Goal: Task Accomplishment & Management: Manage account settings

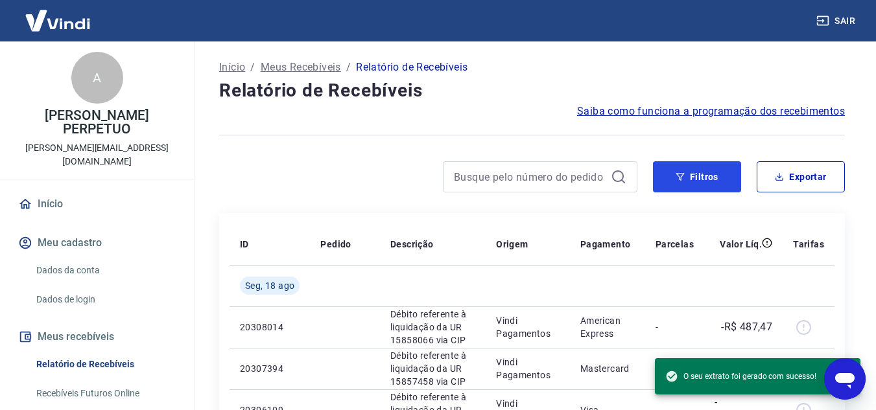
click at [702, 176] on button "Filtros" at bounding box center [697, 176] width 88 height 31
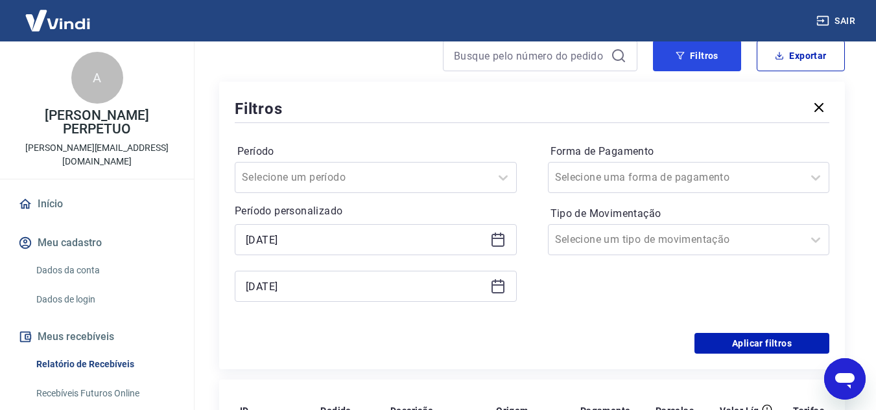
scroll to position [130, 0]
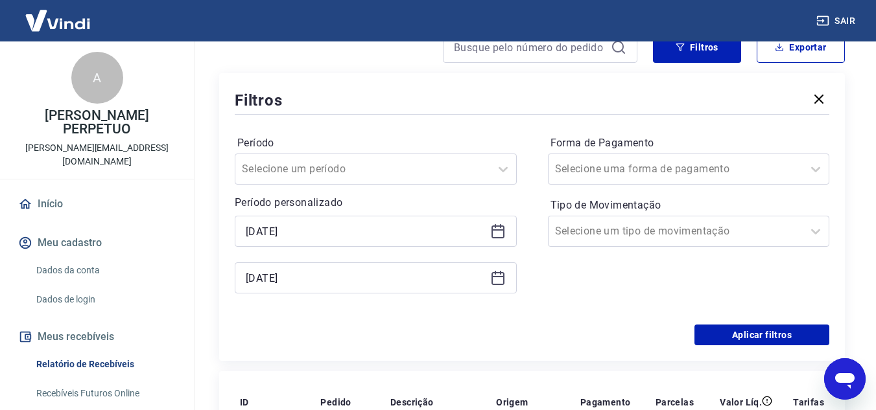
click at [495, 229] on icon at bounding box center [497, 229] width 13 height 1
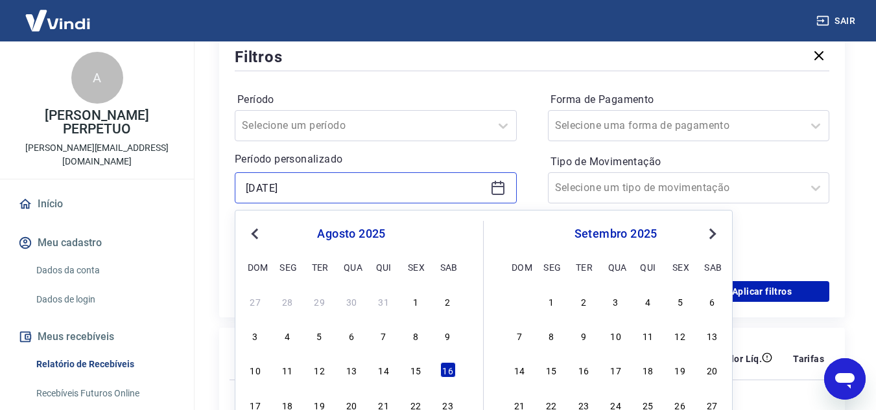
scroll to position [194, 0]
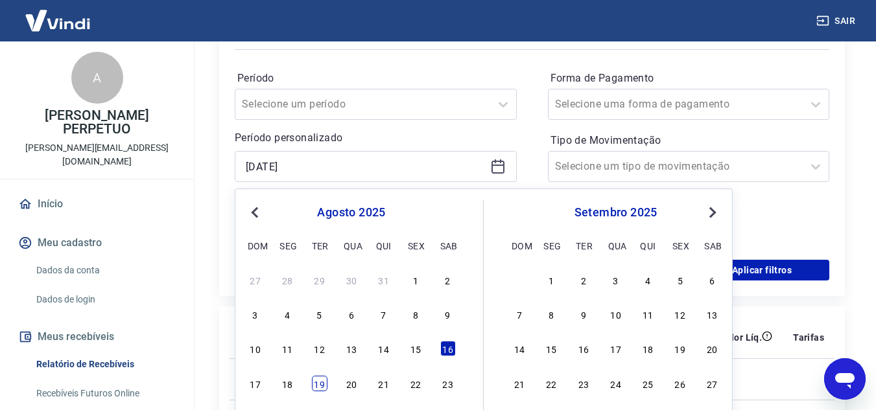
click at [316, 383] on div "19" at bounding box center [320, 384] width 16 height 16
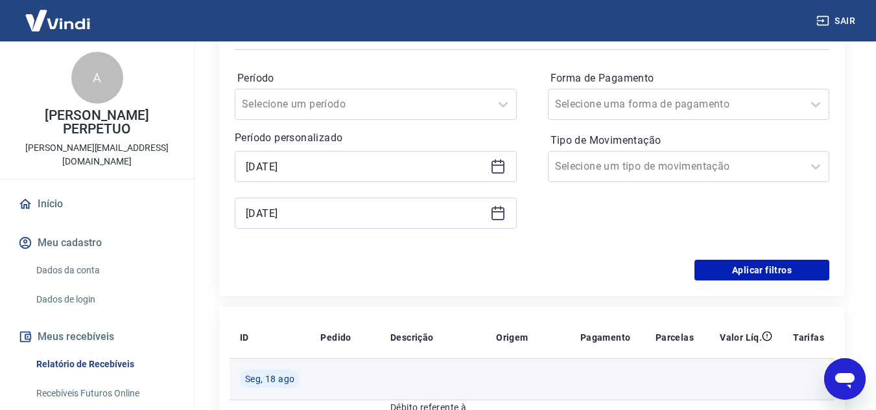
type input "[DATE]"
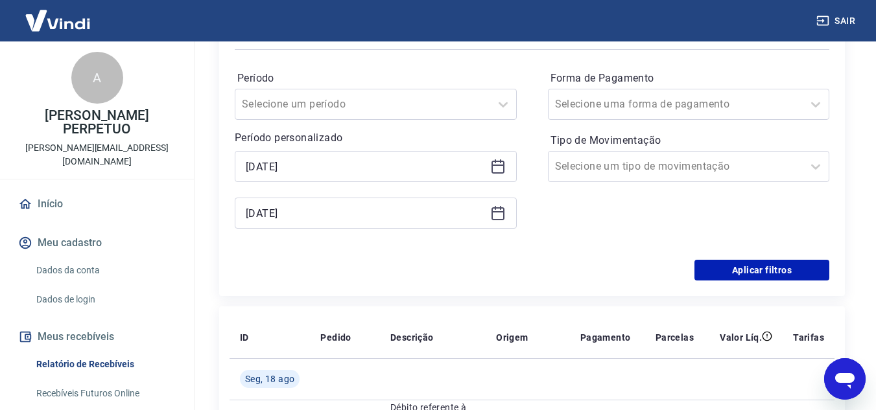
click at [499, 213] on icon at bounding box center [498, 214] width 16 height 16
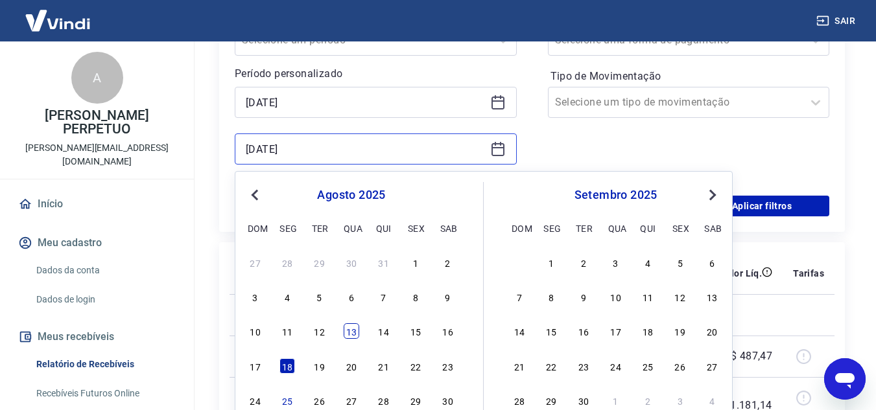
scroll to position [259, 0]
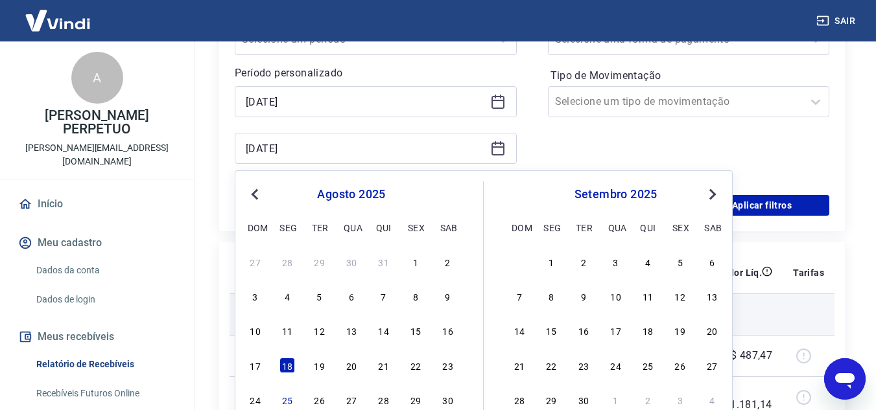
click at [318, 362] on div "19" at bounding box center [320, 366] width 16 height 16
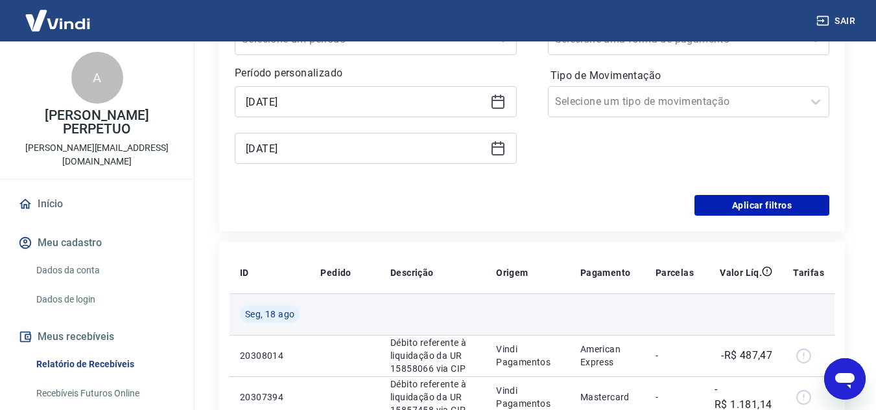
type input "[DATE]"
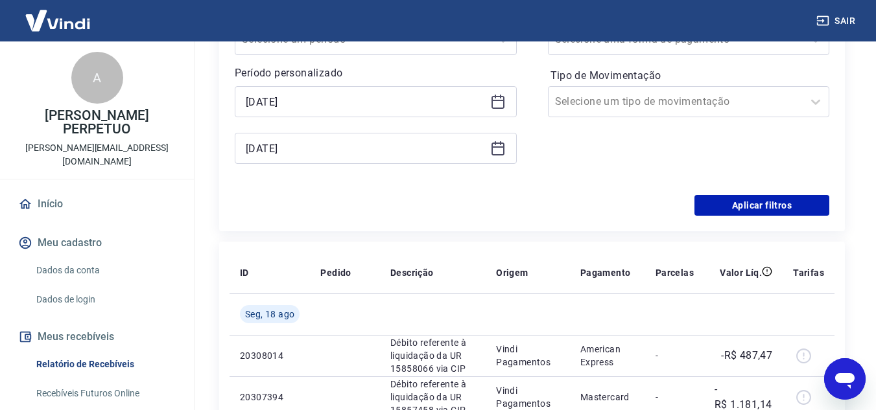
scroll to position [194, 0]
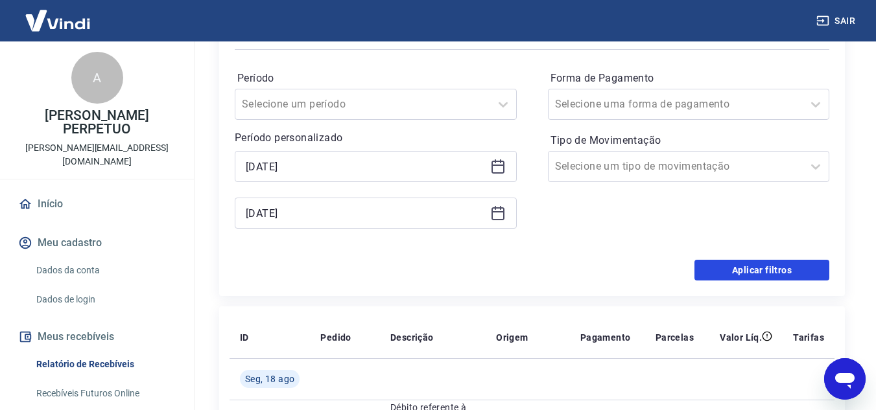
click at [723, 273] on button "Aplicar filtros" at bounding box center [761, 270] width 135 height 21
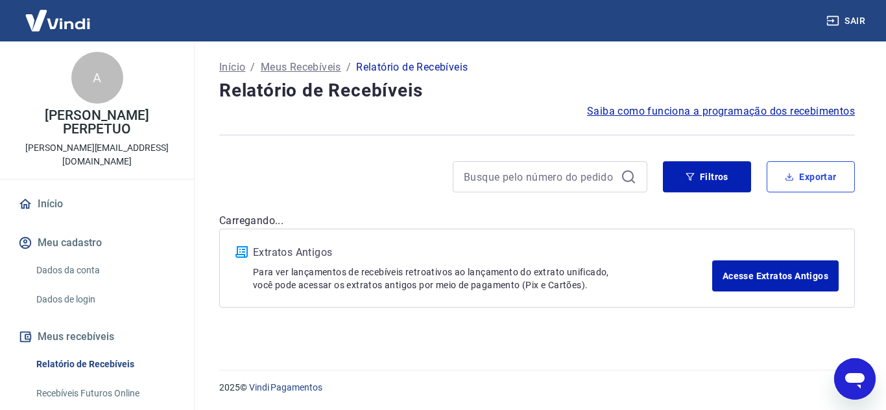
click at [816, 174] on button "Exportar" at bounding box center [810, 176] width 88 height 31
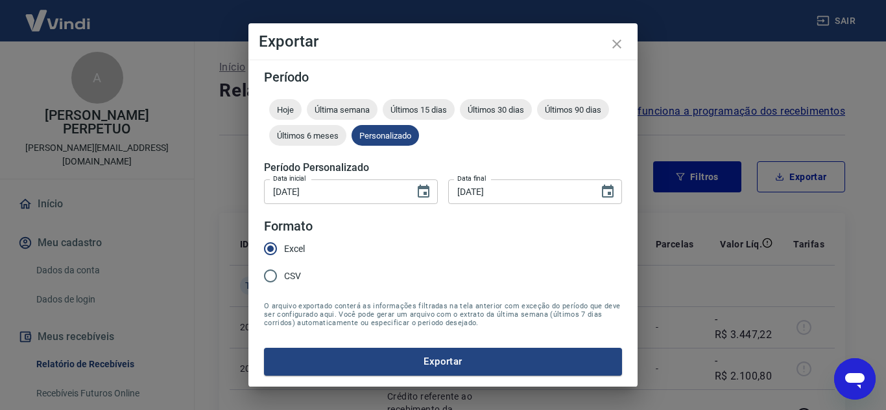
type input "[DATE]"
click at [399, 361] on button "Exportar" at bounding box center [443, 361] width 358 height 27
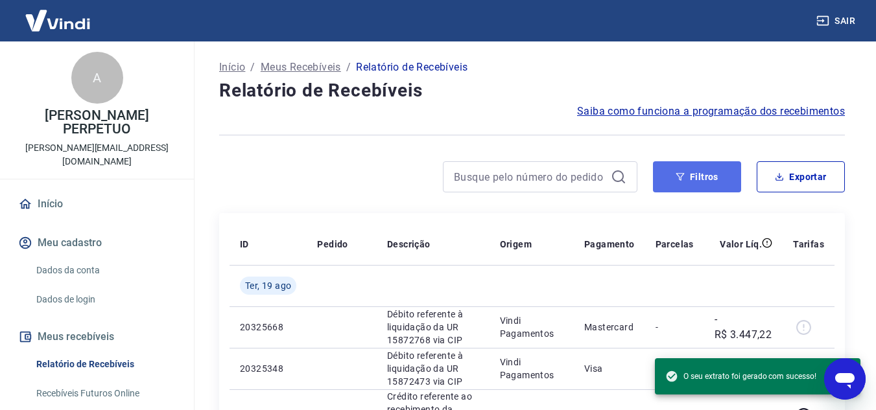
click at [694, 171] on button "Filtros" at bounding box center [697, 176] width 88 height 31
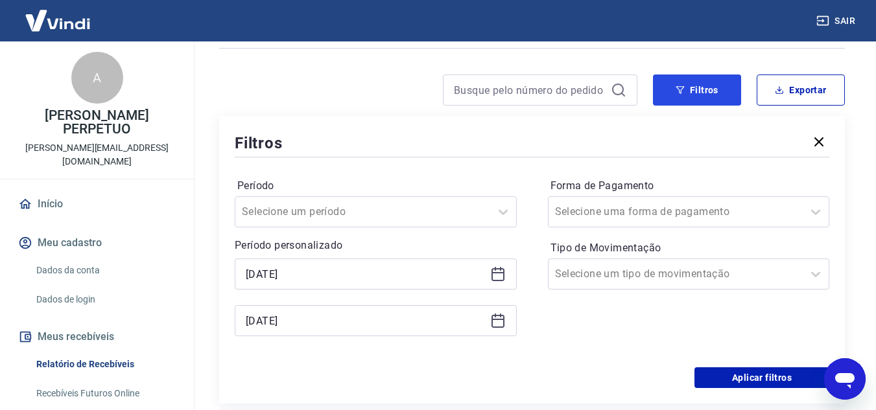
scroll to position [194, 0]
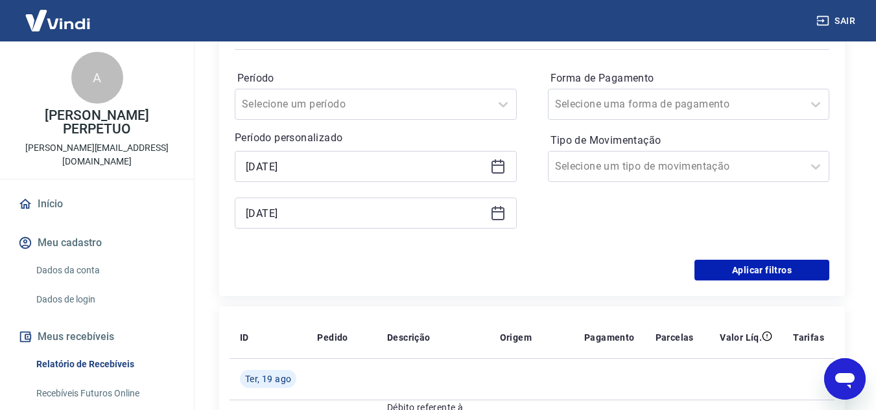
click at [495, 168] on icon at bounding box center [498, 167] width 16 height 16
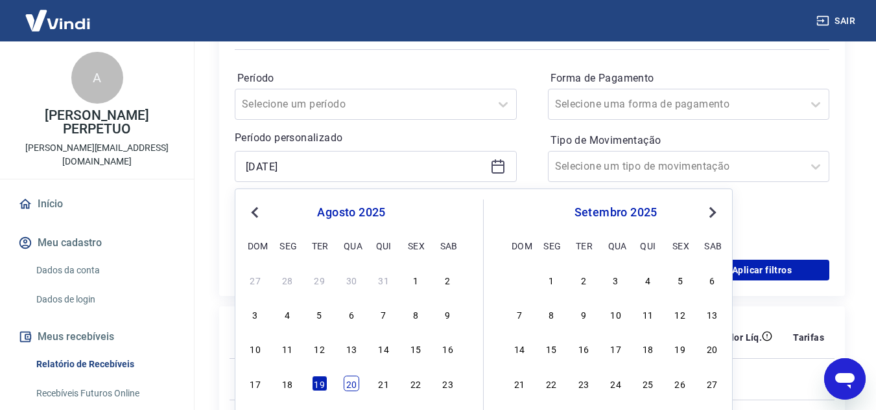
click at [357, 381] on div "20" at bounding box center [352, 384] width 16 height 16
type input "[DATE]"
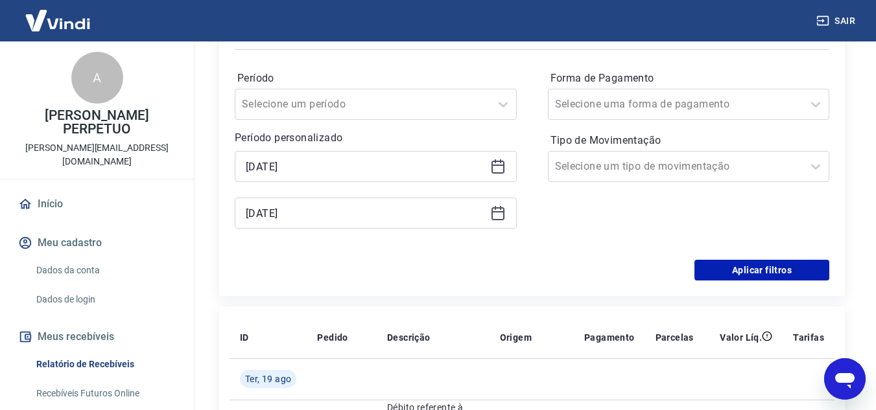
click at [504, 213] on icon at bounding box center [498, 214] width 16 height 16
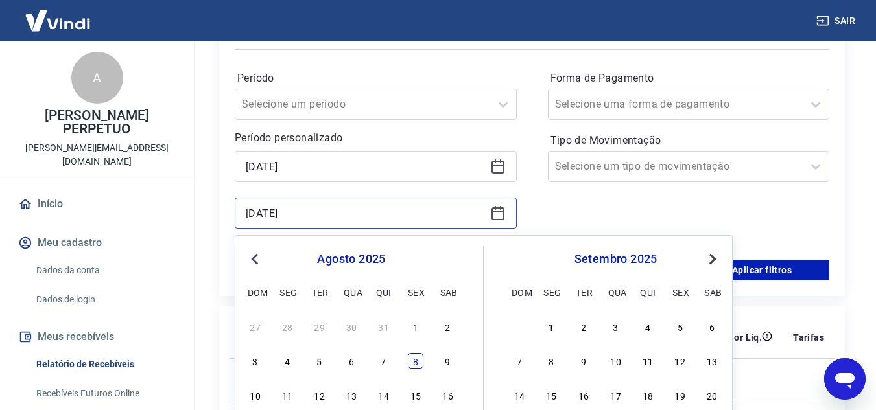
scroll to position [259, 0]
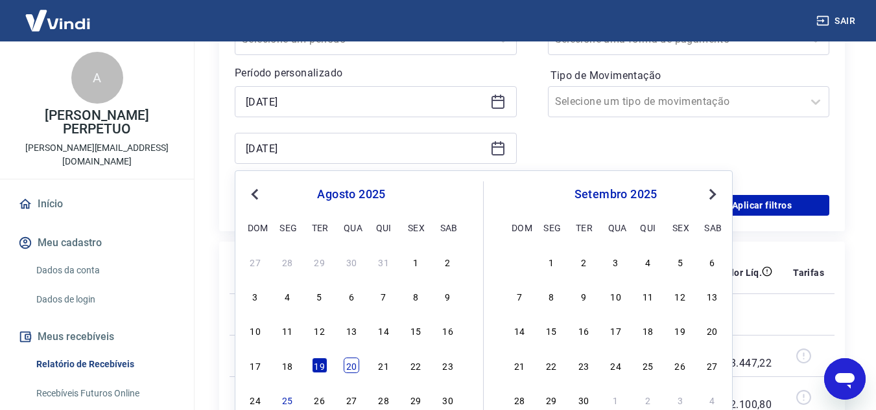
click at [346, 364] on div "20" at bounding box center [352, 366] width 16 height 16
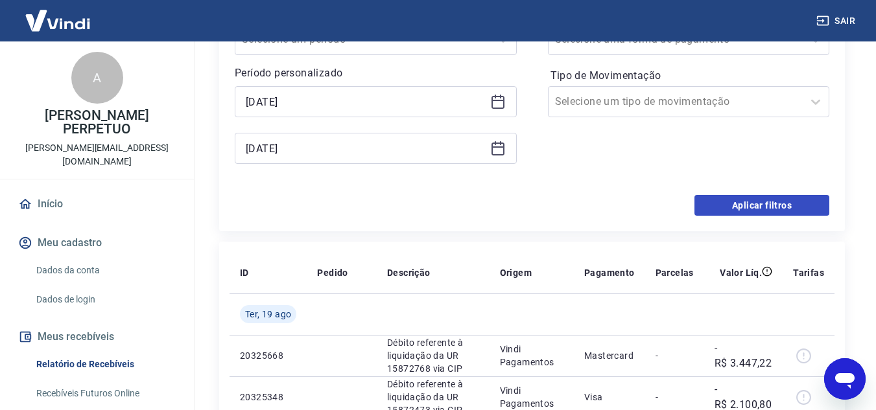
type input "[DATE]"
click at [749, 202] on button "Aplicar filtros" at bounding box center [761, 205] width 135 height 21
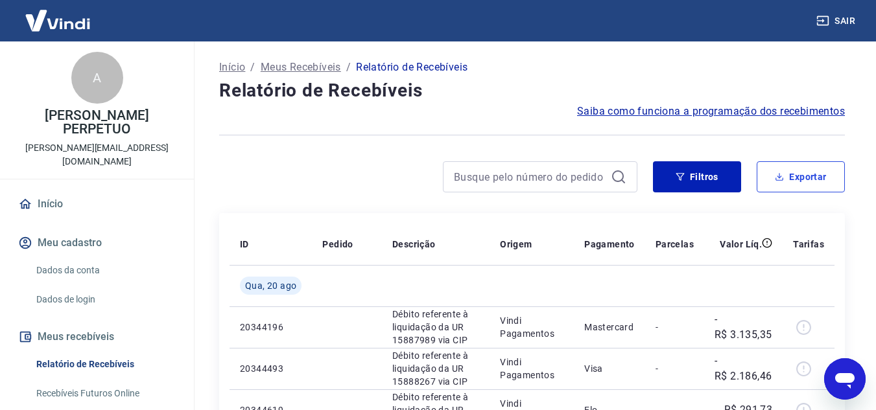
click at [797, 182] on button "Exportar" at bounding box center [801, 176] width 88 height 31
type input "[DATE]"
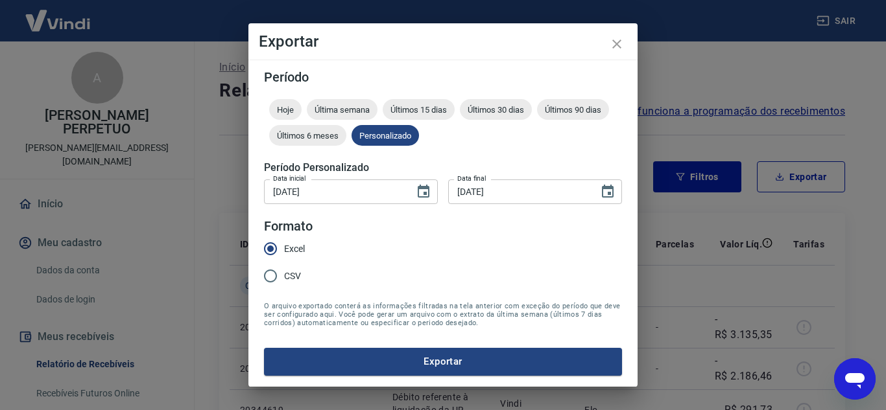
click at [385, 355] on button "Exportar" at bounding box center [443, 361] width 358 height 27
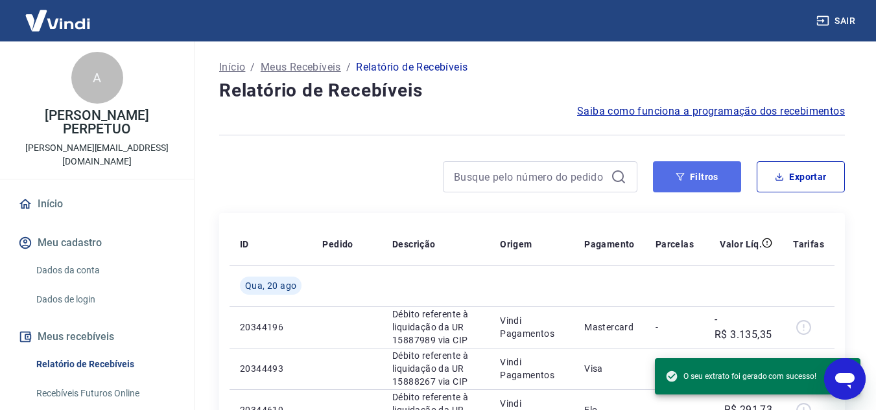
click at [684, 172] on button "Filtros" at bounding box center [697, 176] width 88 height 31
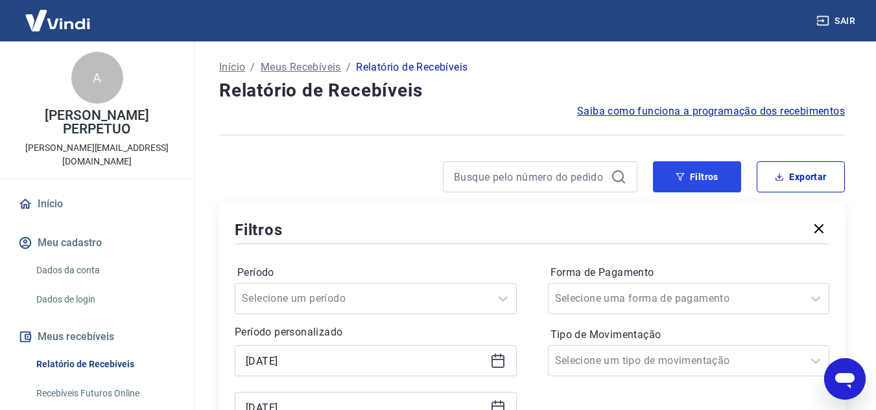
click at [672, 171] on button "Filtros" at bounding box center [697, 176] width 88 height 31
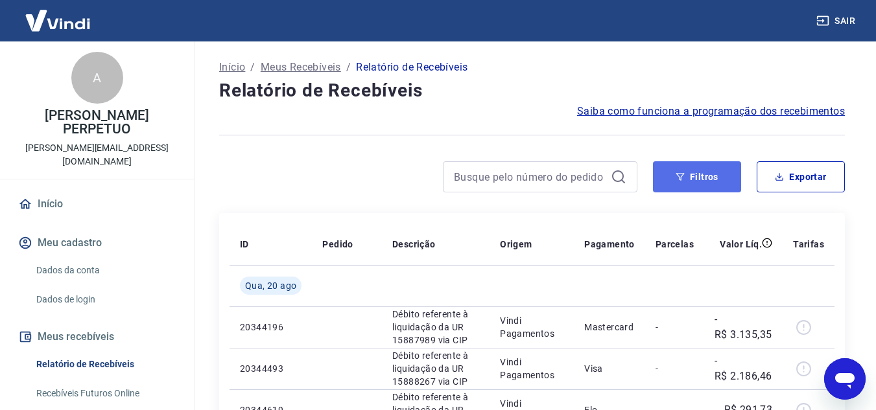
click at [704, 175] on button "Filtros" at bounding box center [697, 176] width 88 height 31
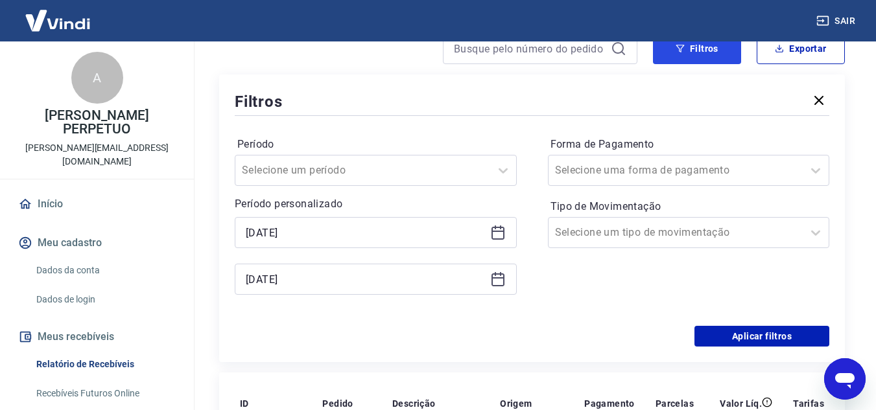
scroll to position [130, 0]
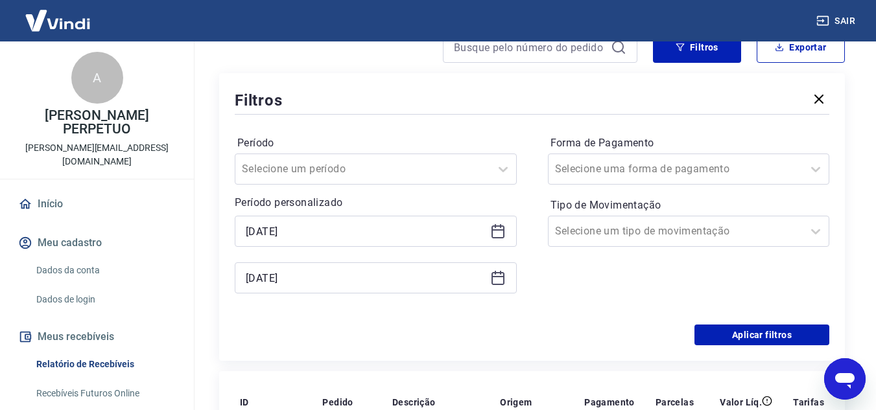
click at [493, 234] on icon at bounding box center [498, 232] width 16 height 16
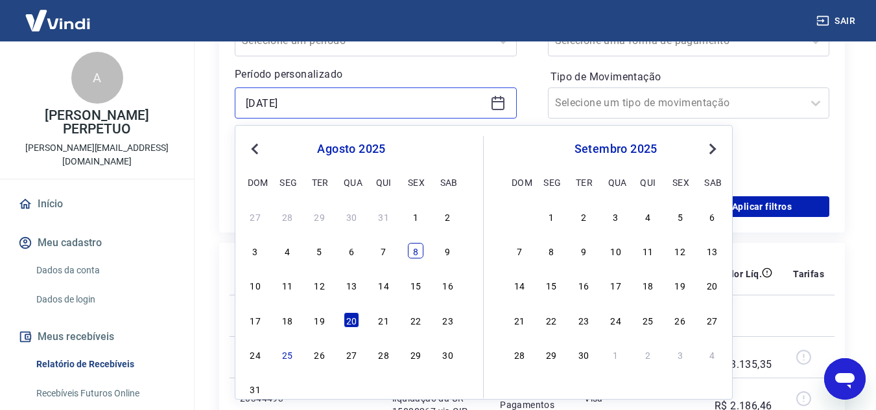
scroll to position [259, 0]
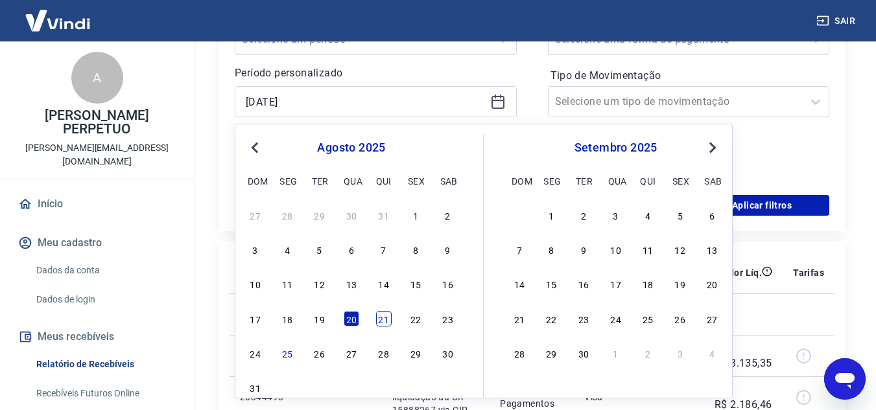
click at [386, 315] on div "21" at bounding box center [384, 319] width 16 height 16
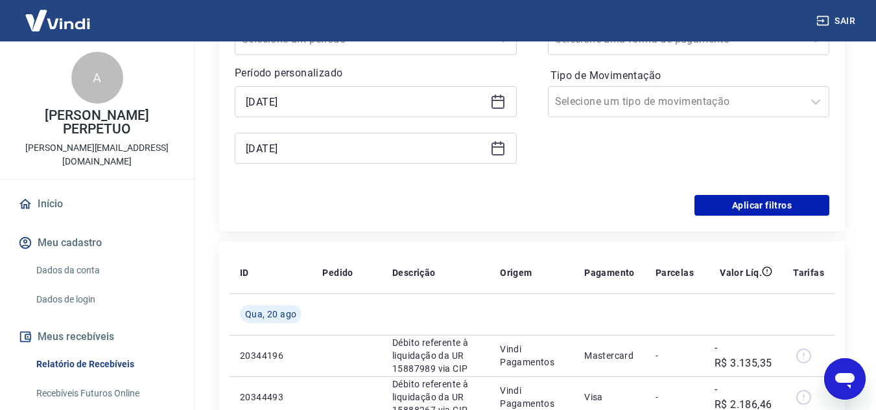
type input "[DATE]"
click at [494, 144] on icon at bounding box center [497, 149] width 13 height 13
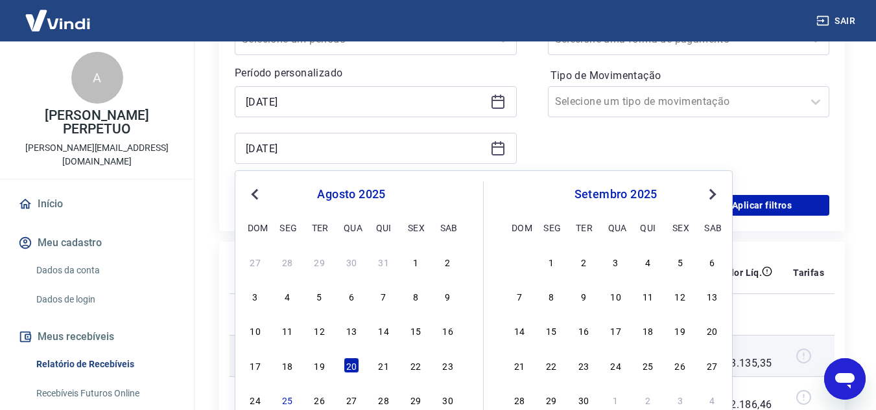
click at [379, 366] on div "21" at bounding box center [384, 366] width 16 height 16
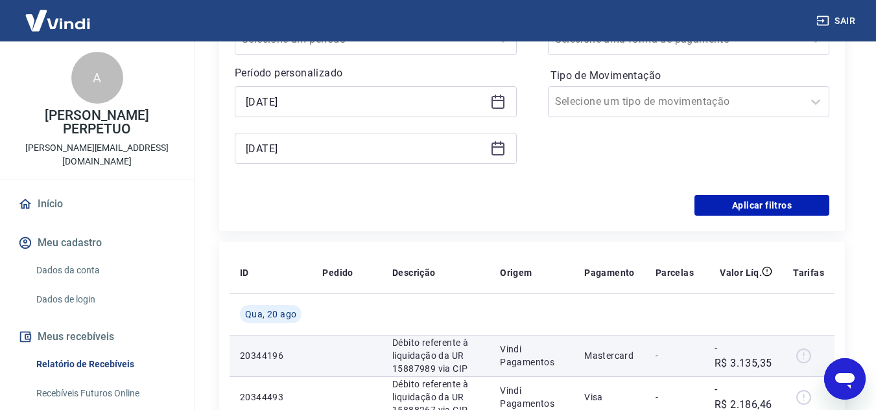
type input "[DATE]"
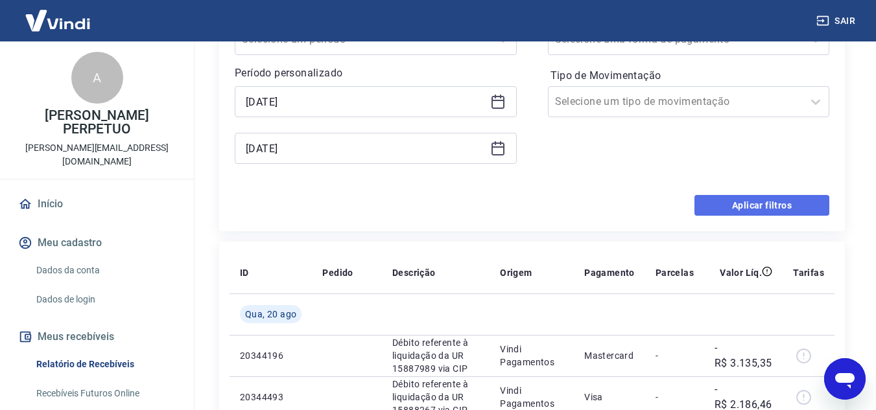
click at [800, 197] on button "Aplicar filtros" at bounding box center [761, 205] width 135 height 21
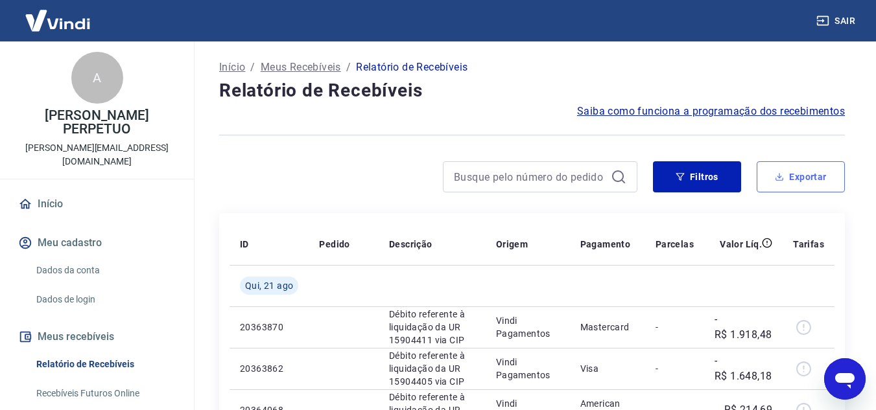
click at [811, 165] on button "Exportar" at bounding box center [801, 176] width 88 height 31
type input "[DATE]"
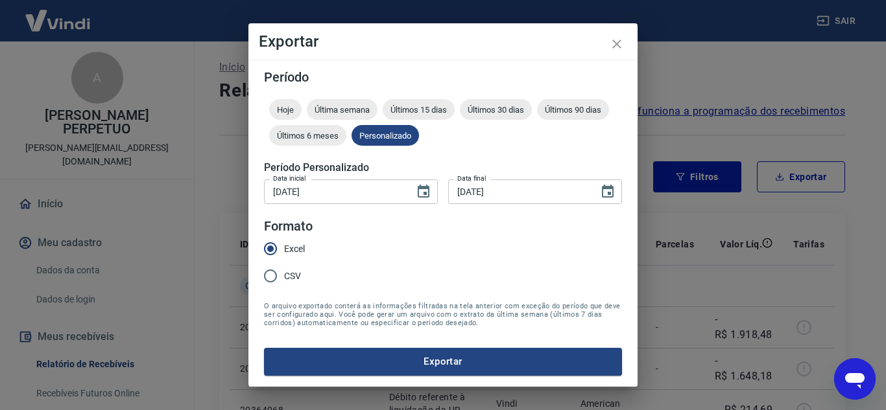
click at [386, 367] on button "Exportar" at bounding box center [443, 361] width 358 height 27
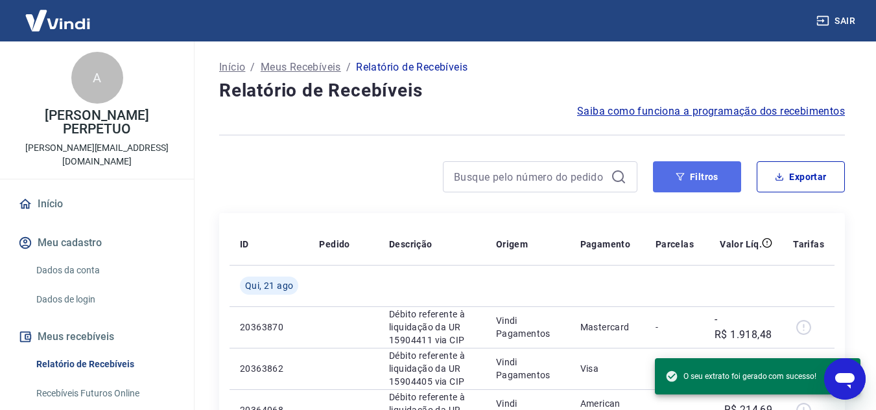
drag, startPoint x: 712, startPoint y: 167, endPoint x: 701, endPoint y: 174, distance: 13.0
click at [711, 167] on button "Filtros" at bounding box center [697, 176] width 88 height 31
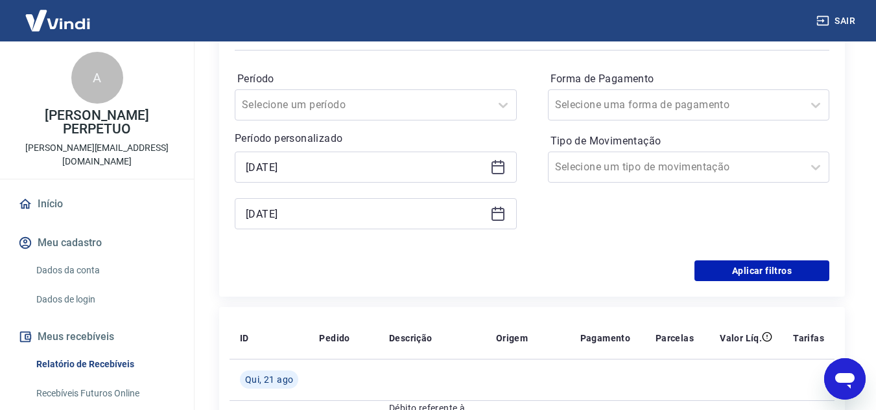
scroll to position [194, 0]
click at [509, 159] on div "[DATE]" at bounding box center [376, 166] width 282 height 31
click at [508, 164] on div "[DATE]" at bounding box center [376, 166] width 282 height 31
click at [505, 171] on icon at bounding box center [498, 167] width 16 height 16
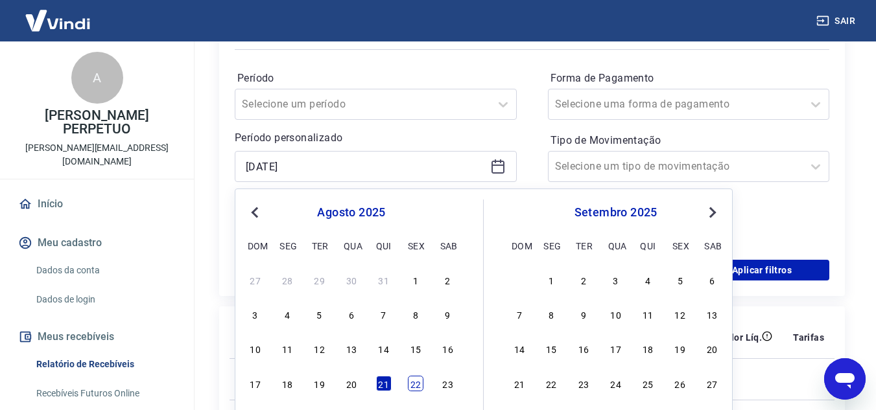
click at [414, 384] on div "22" at bounding box center [416, 384] width 16 height 16
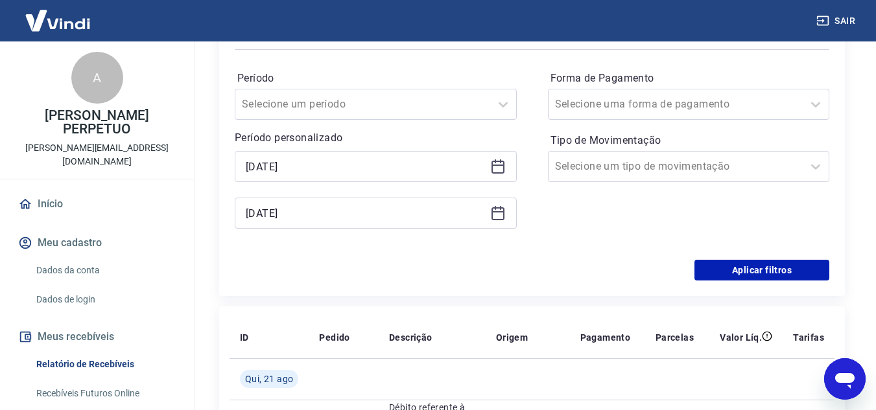
type input "[DATE]"
click at [497, 210] on icon at bounding box center [498, 214] width 16 height 16
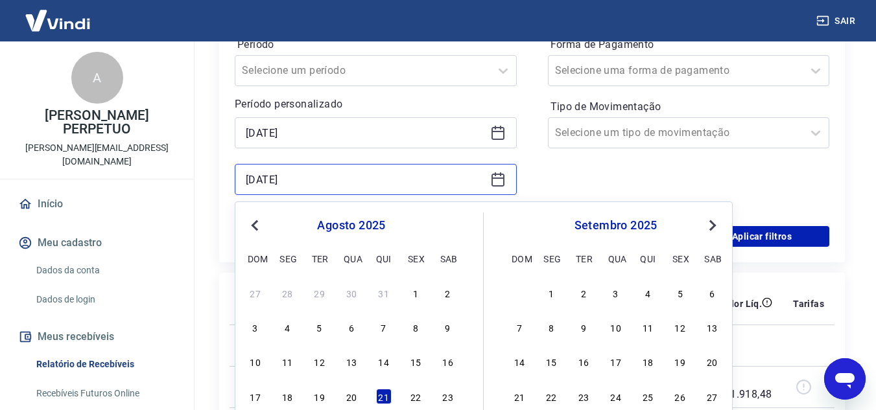
scroll to position [259, 0]
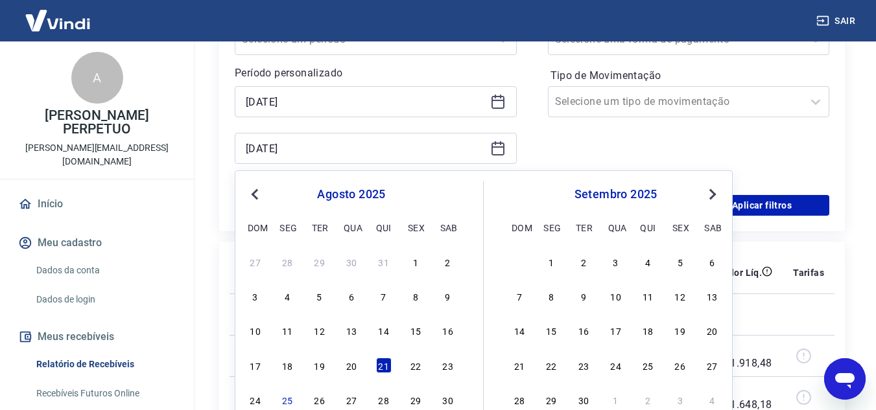
click at [412, 356] on div "17 18 19 20 21 22 23" at bounding box center [351, 365] width 211 height 19
click at [418, 360] on div "22" at bounding box center [416, 366] width 16 height 16
type input "[DATE]"
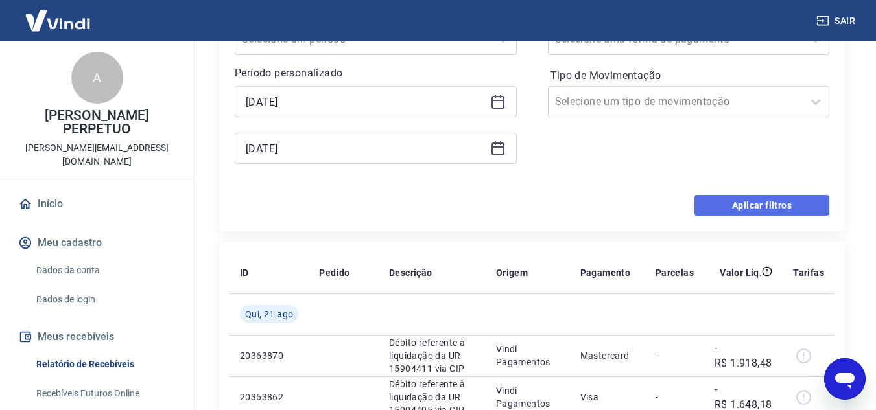
click at [763, 206] on button "Aplicar filtros" at bounding box center [761, 205] width 135 height 21
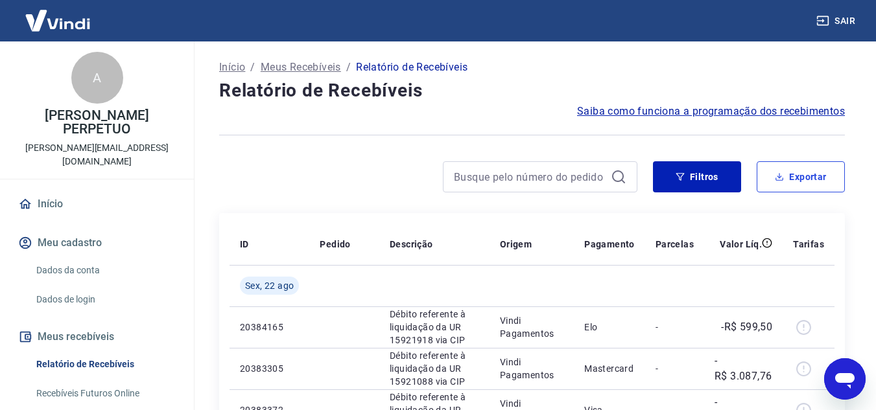
click at [816, 178] on button "Exportar" at bounding box center [801, 176] width 88 height 31
type input "[DATE]"
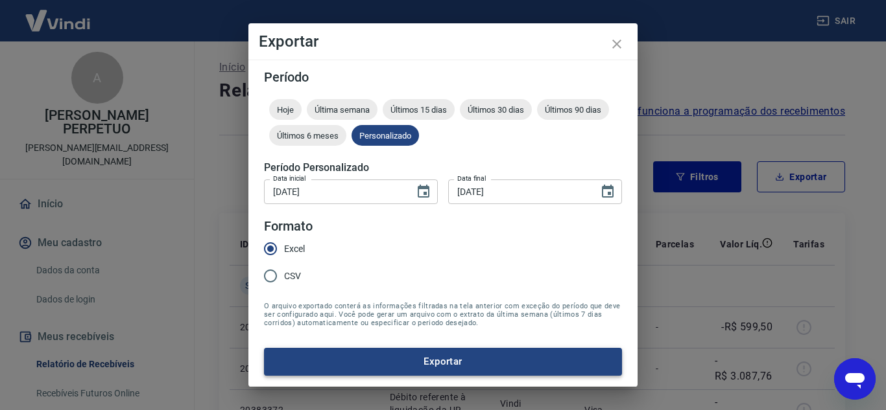
click at [422, 363] on button "Exportar" at bounding box center [443, 361] width 358 height 27
